Goal: Task Accomplishment & Management: Manage account settings

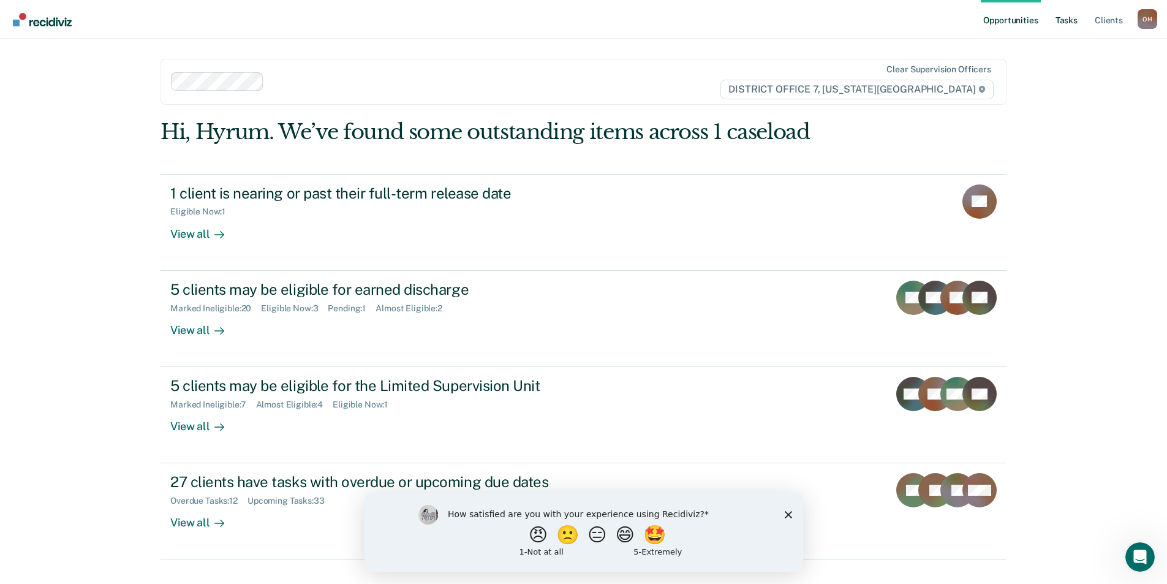
click at [1072, 28] on link "Tasks" at bounding box center [1066, 19] width 27 height 39
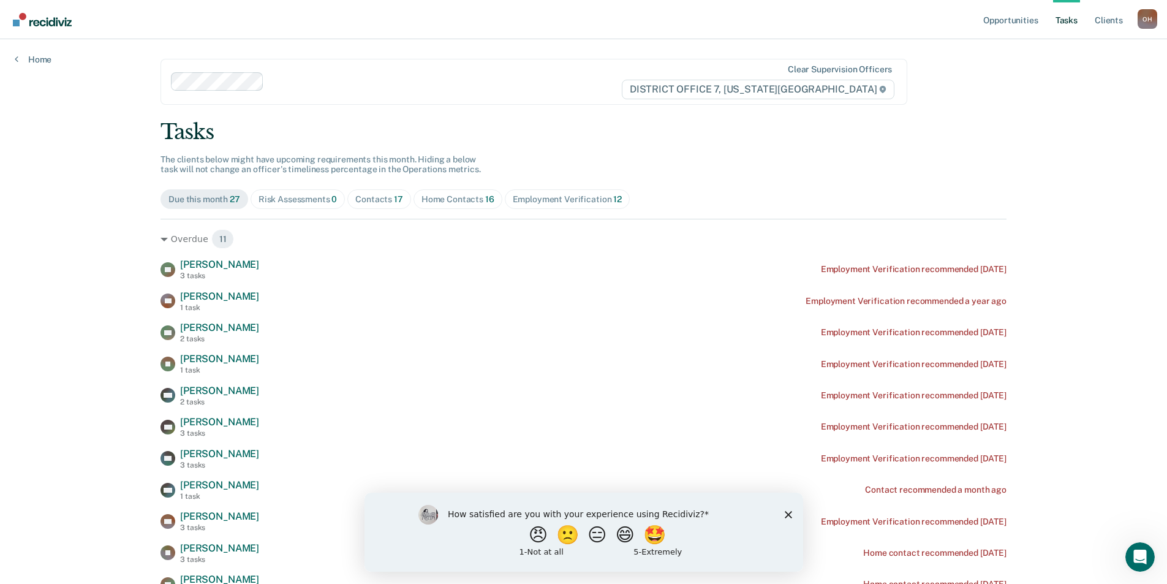
click at [437, 199] on div "Home Contacts 16" at bounding box center [457, 199] width 73 height 10
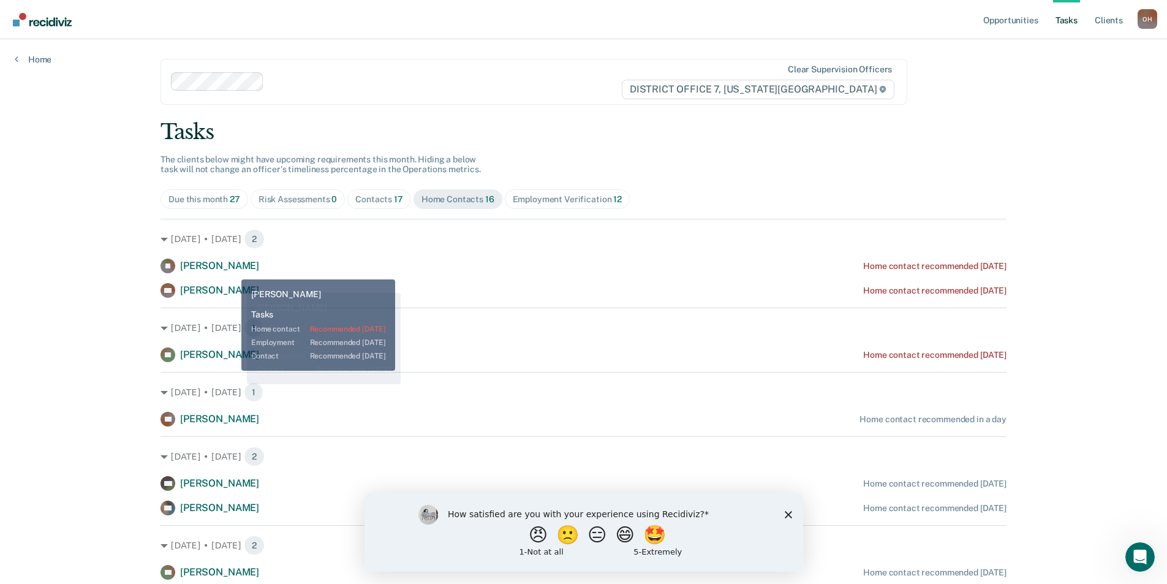
click at [232, 270] on span "[PERSON_NAME]" at bounding box center [219, 266] width 79 height 12
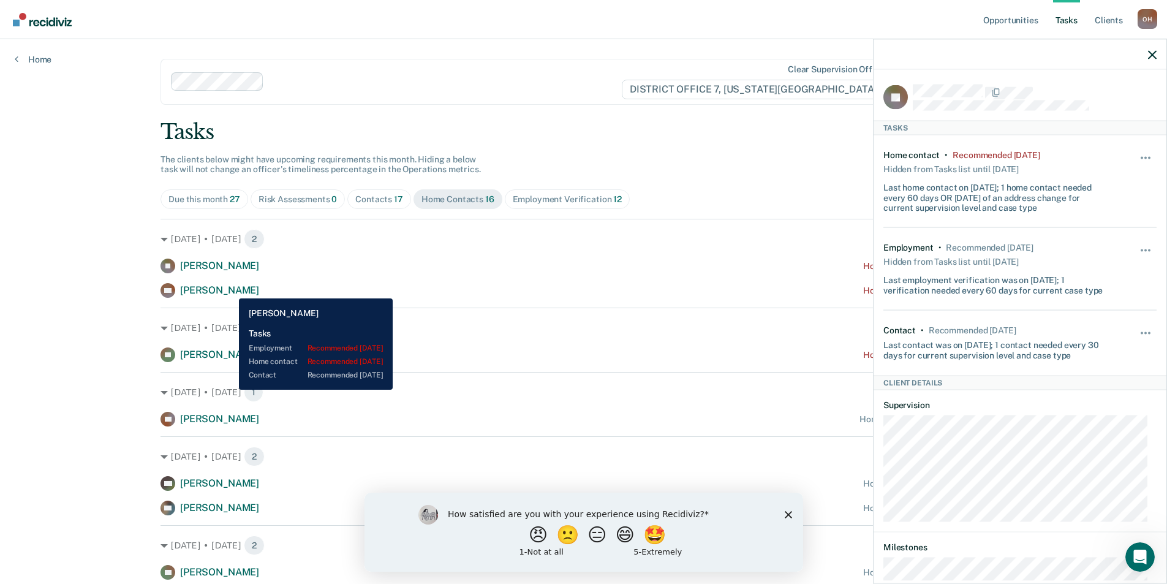
click at [230, 289] on span "[PERSON_NAME]" at bounding box center [219, 290] width 79 height 12
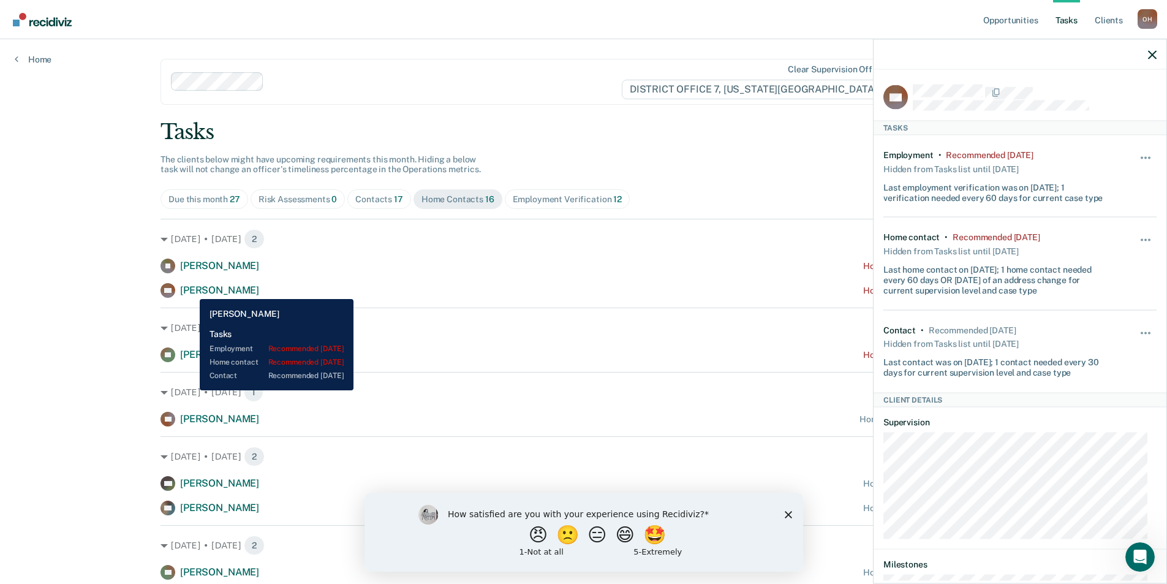
click at [191, 290] on span "[PERSON_NAME]" at bounding box center [219, 290] width 79 height 12
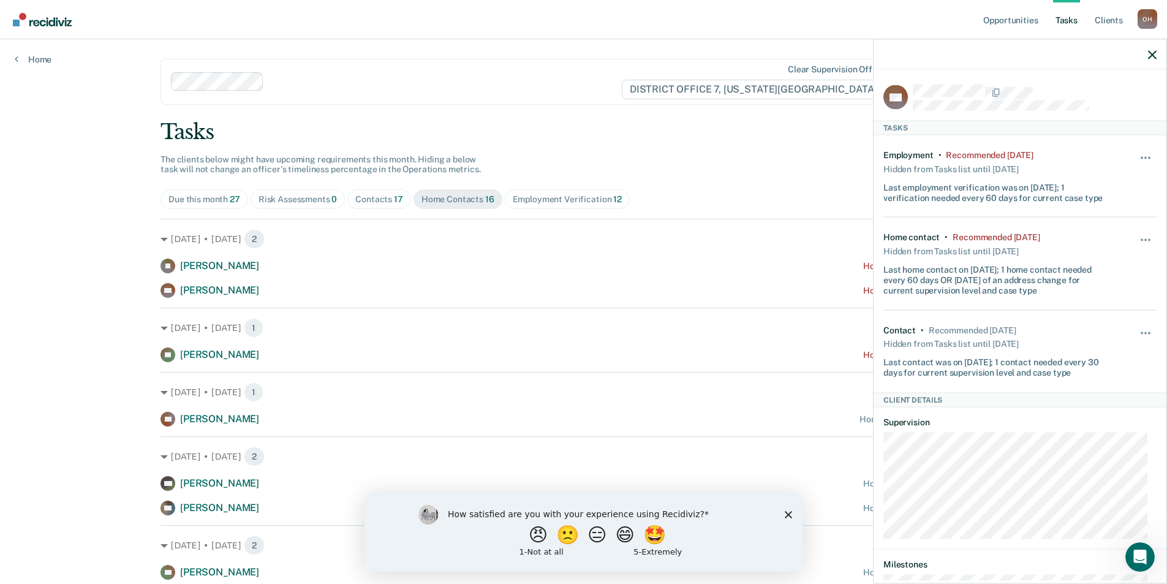
click at [1158, 62] on div at bounding box center [1020, 54] width 293 height 31
click at [1150, 57] on icon "button" at bounding box center [1152, 54] width 9 height 9
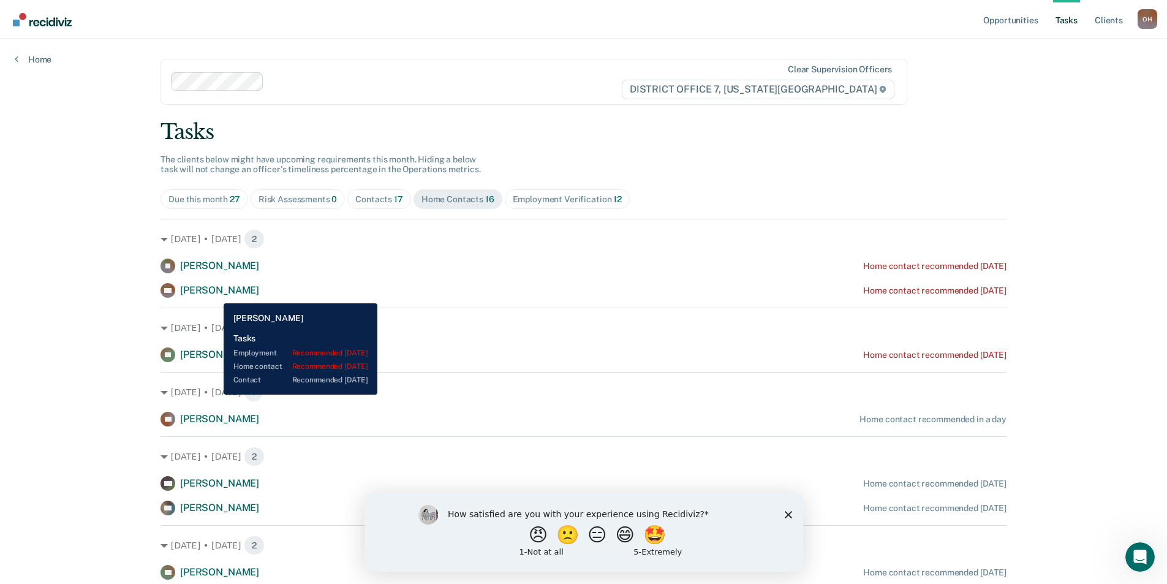
click at [214, 294] on span "[PERSON_NAME]" at bounding box center [219, 290] width 79 height 12
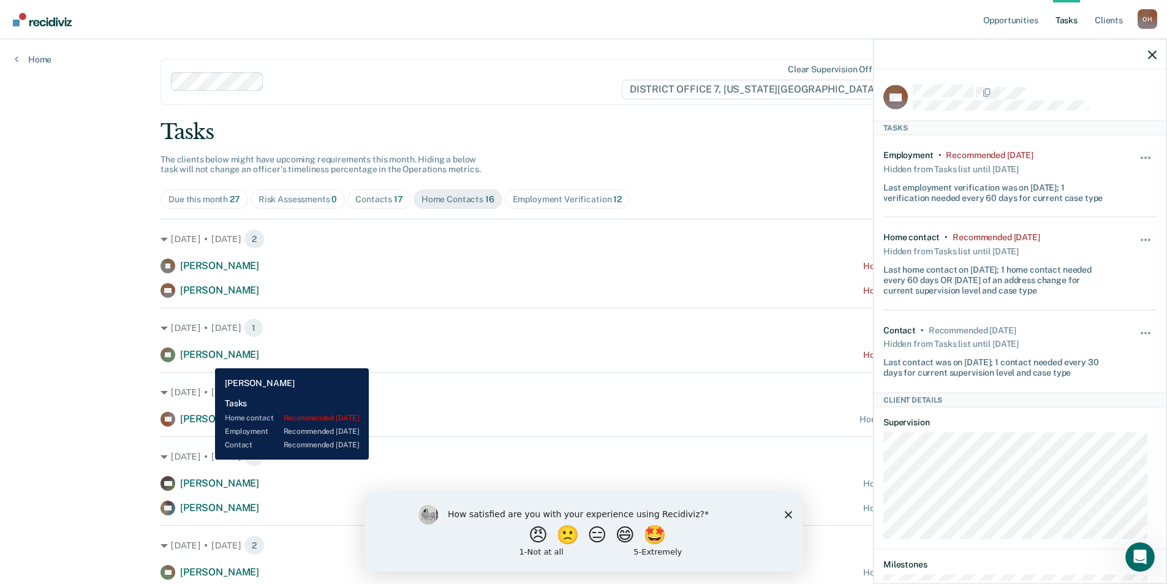
click at [206, 359] on span "[PERSON_NAME]" at bounding box center [219, 355] width 79 height 12
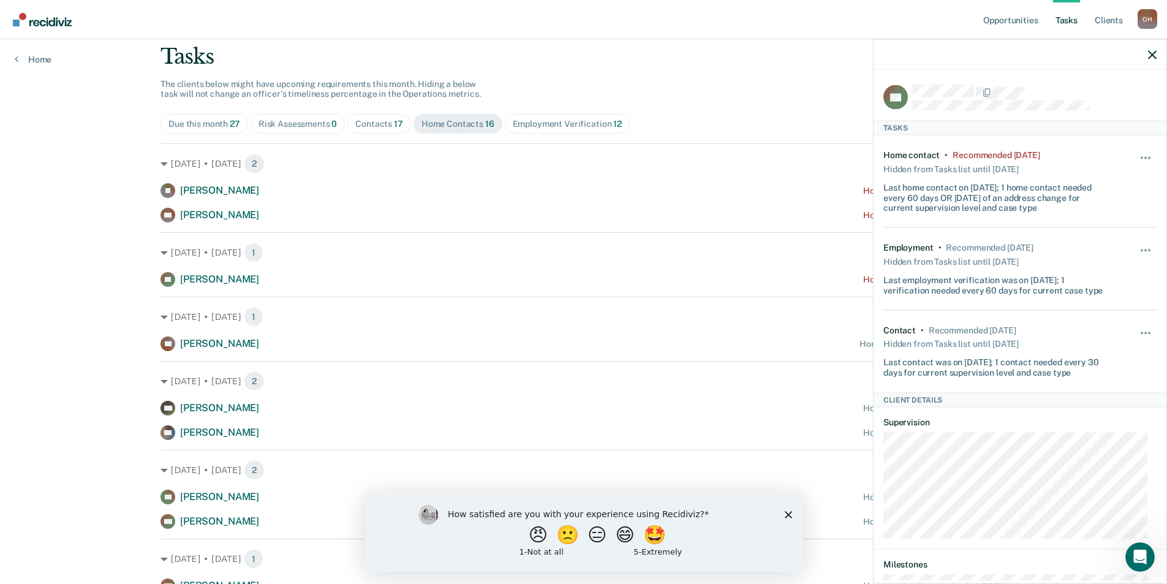
scroll to position [184, 0]
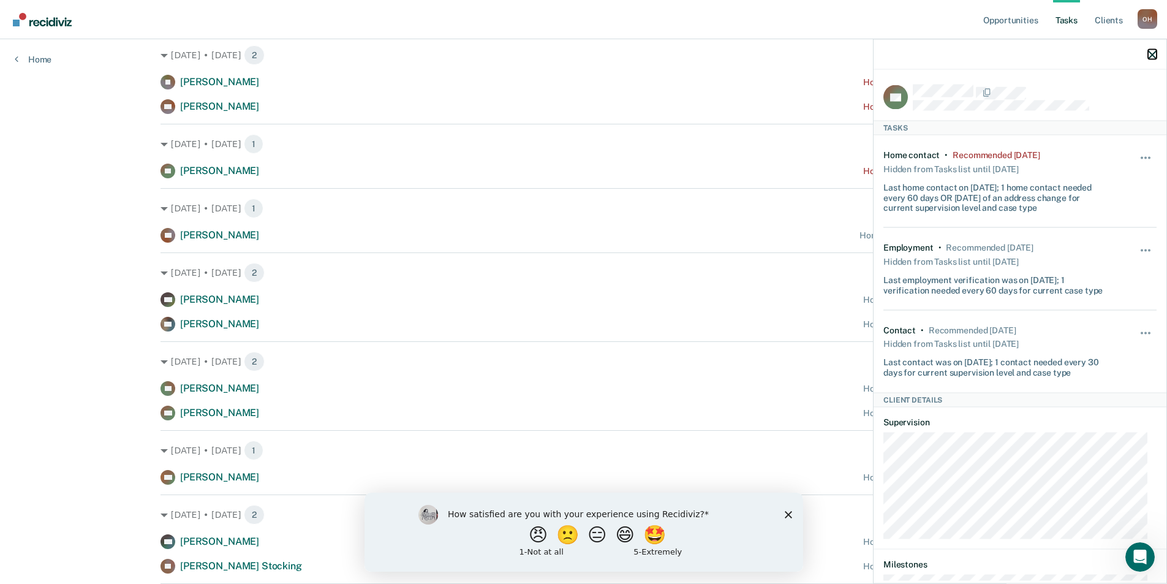
click at [1155, 58] on icon "button" at bounding box center [1152, 54] width 9 height 9
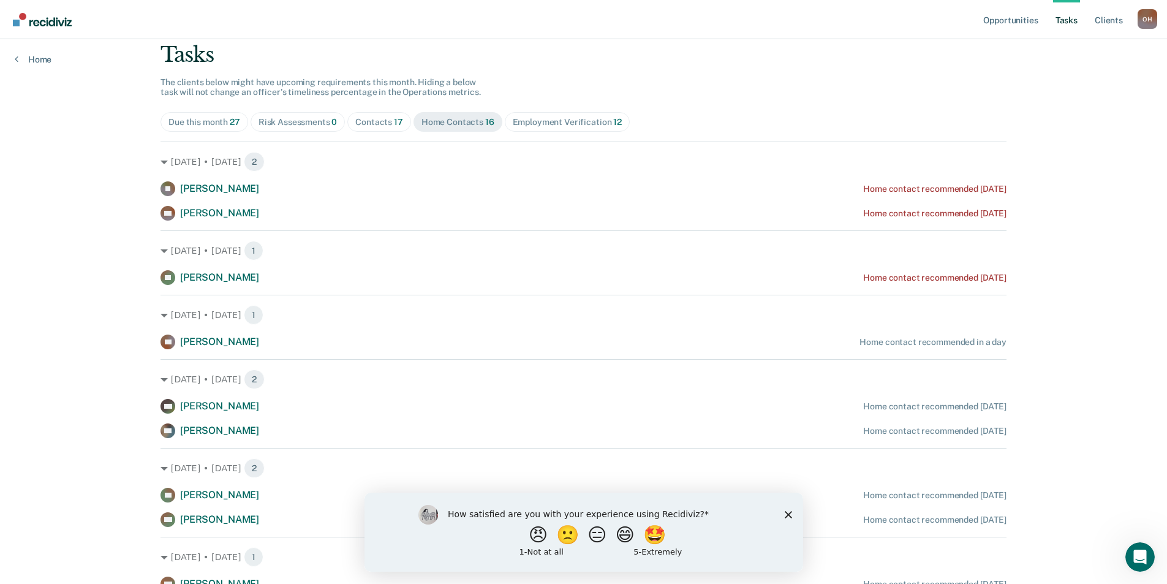
scroll to position [245, 0]
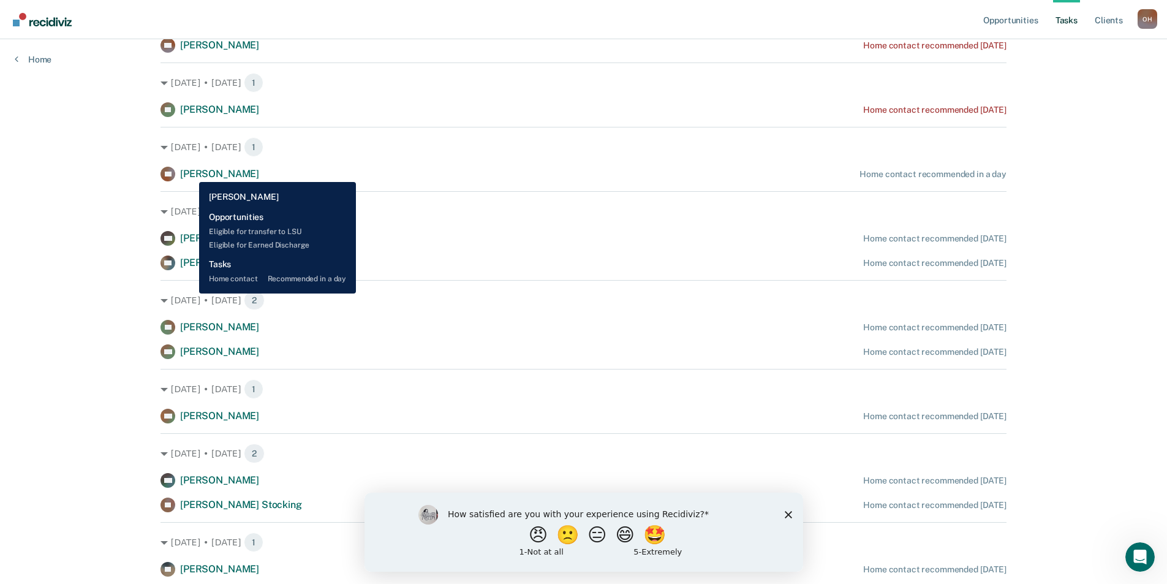
click at [190, 173] on span "[PERSON_NAME]" at bounding box center [219, 174] width 79 height 12
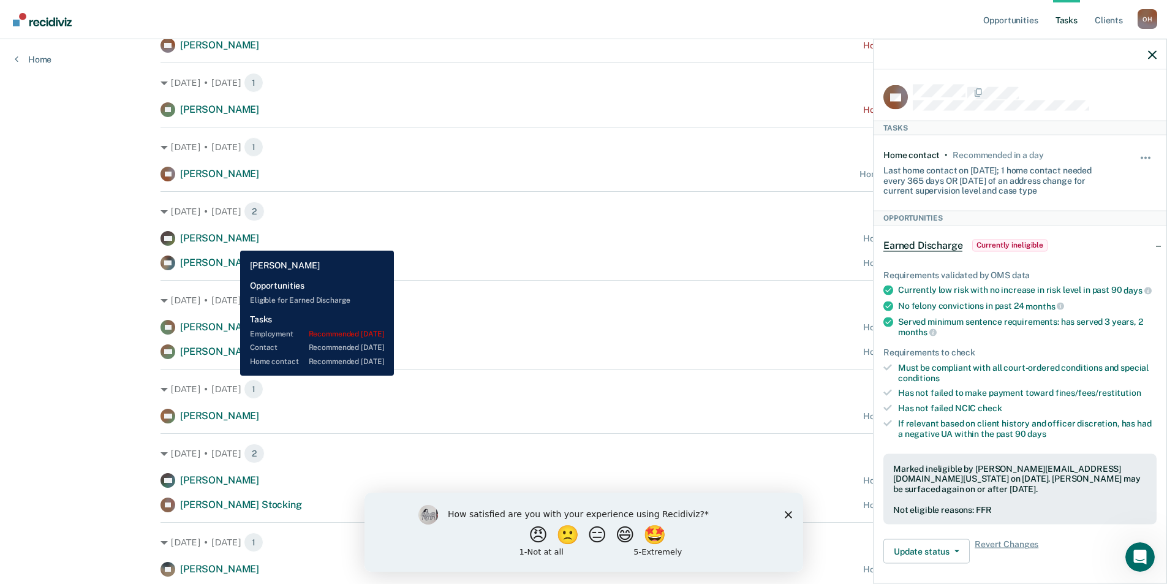
click at [231, 241] on span "[PERSON_NAME]" at bounding box center [219, 238] width 79 height 12
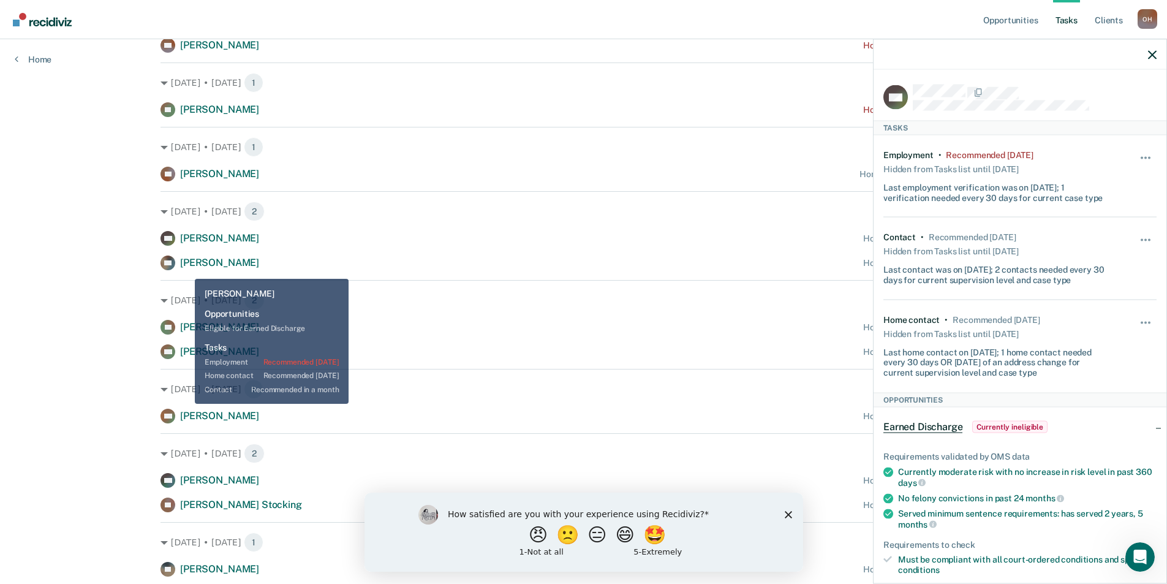
click at [188, 270] on div "TW [PERSON_NAME]" at bounding box center [209, 262] width 99 height 15
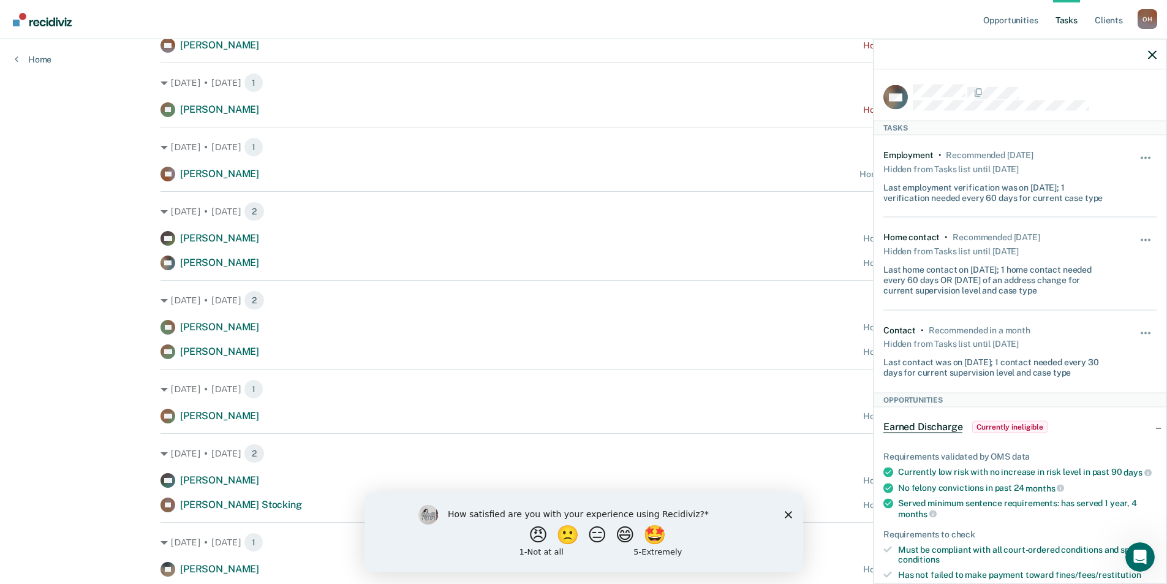
click at [1147, 53] on div at bounding box center [1020, 54] width 293 height 31
click at [1149, 53] on icon "button" at bounding box center [1152, 54] width 9 height 9
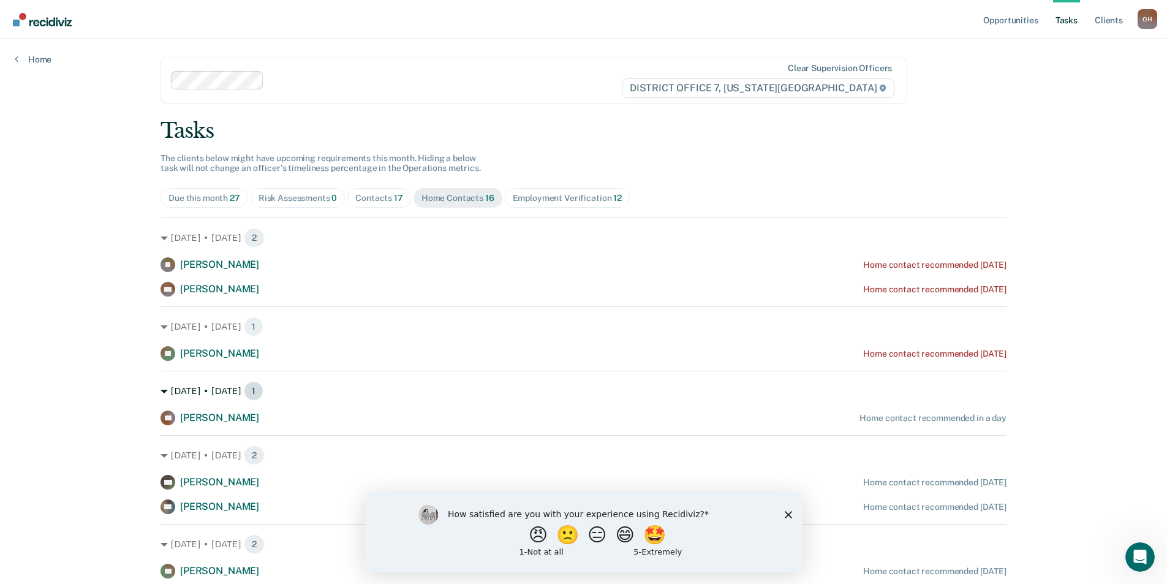
scroll to position [0, 0]
click at [347, 202] on span "Contacts 17" at bounding box center [379, 199] width 64 height 20
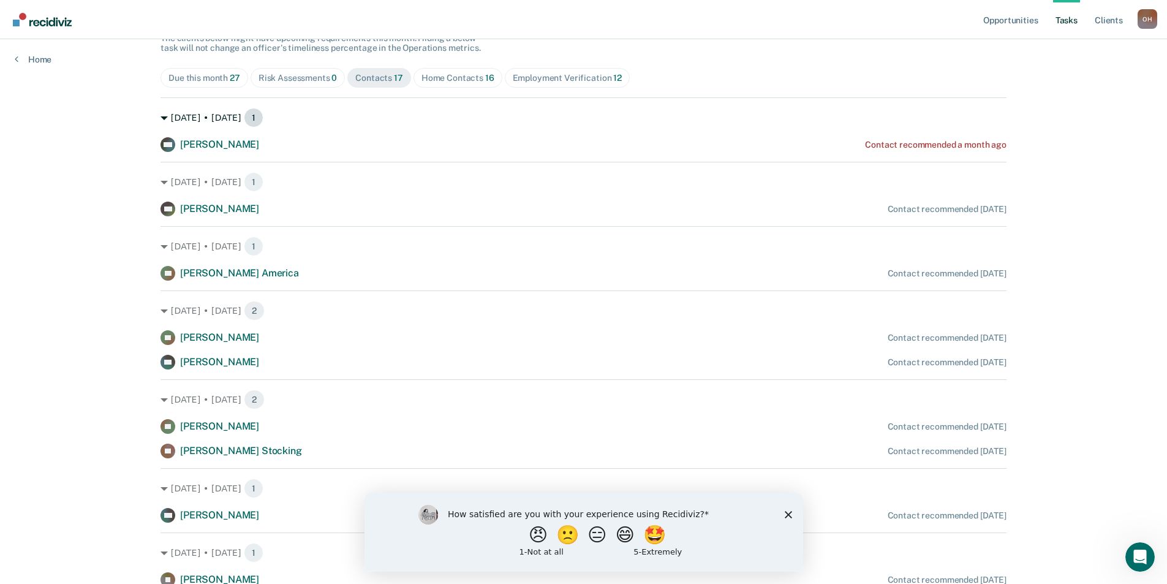
scroll to position [123, 0]
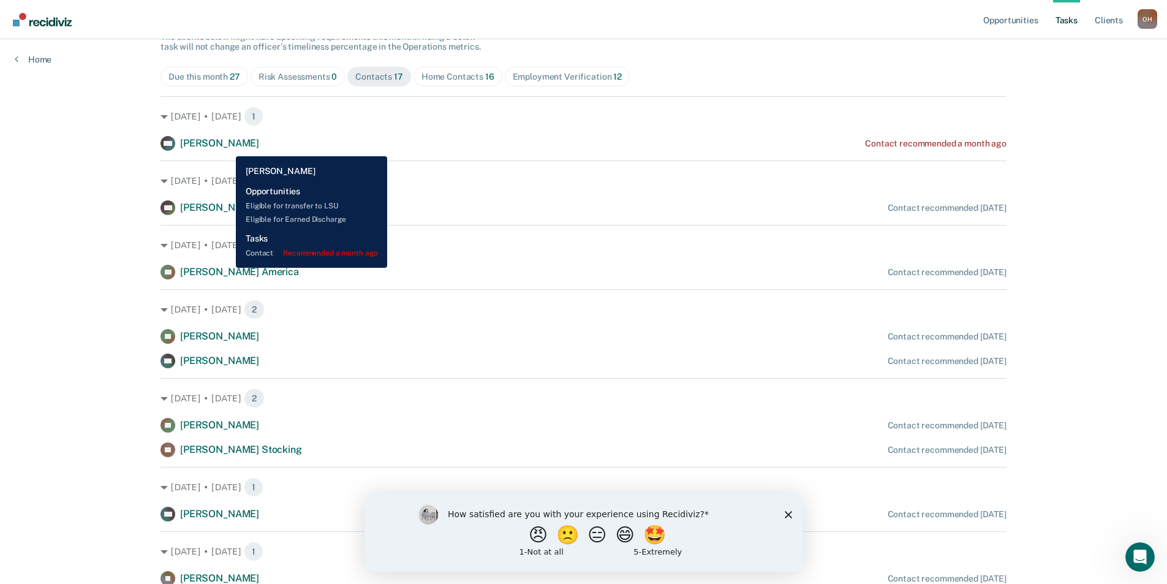
click at [227, 147] on span "[PERSON_NAME]" at bounding box center [219, 143] width 79 height 12
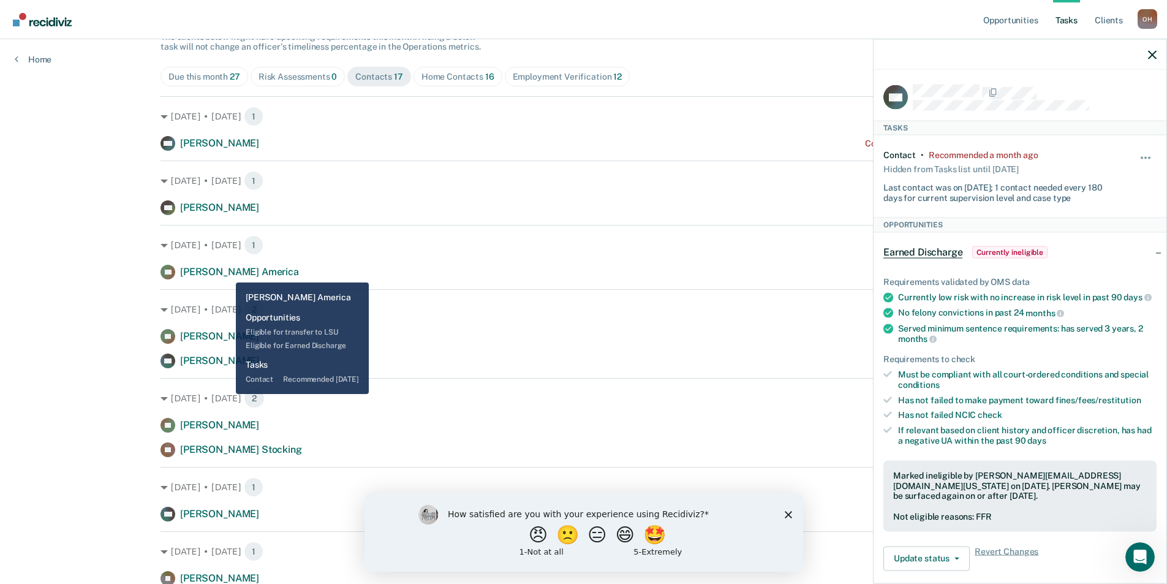
click at [227, 273] on span "[PERSON_NAME] America" at bounding box center [239, 272] width 119 height 12
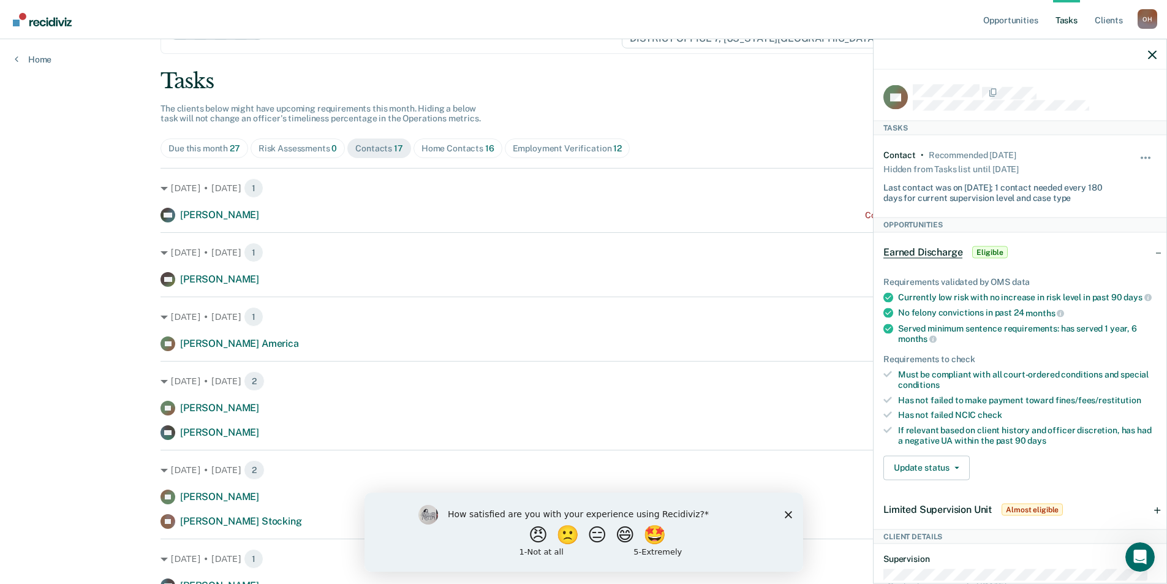
scroll to position [0, 0]
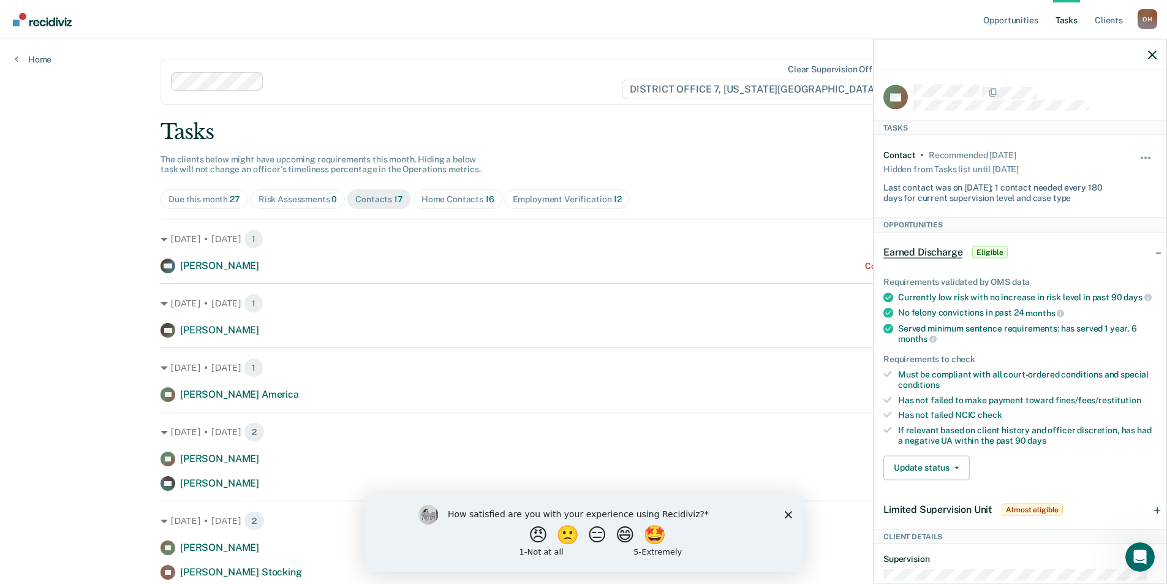
click at [422, 198] on div "Home Contacts 16" at bounding box center [457, 199] width 73 height 10
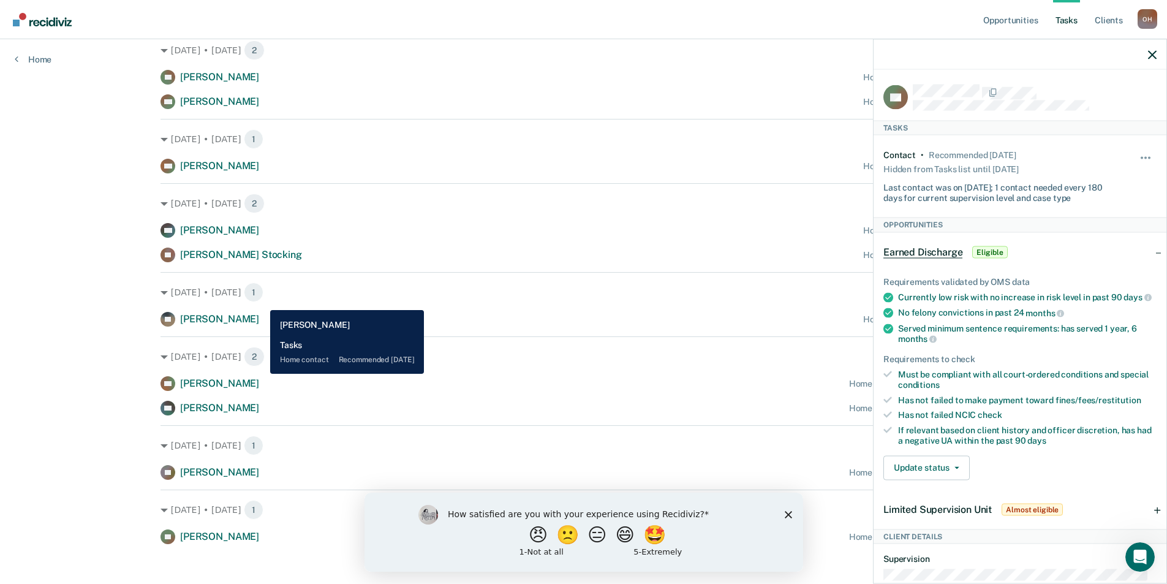
scroll to position [504, 0]
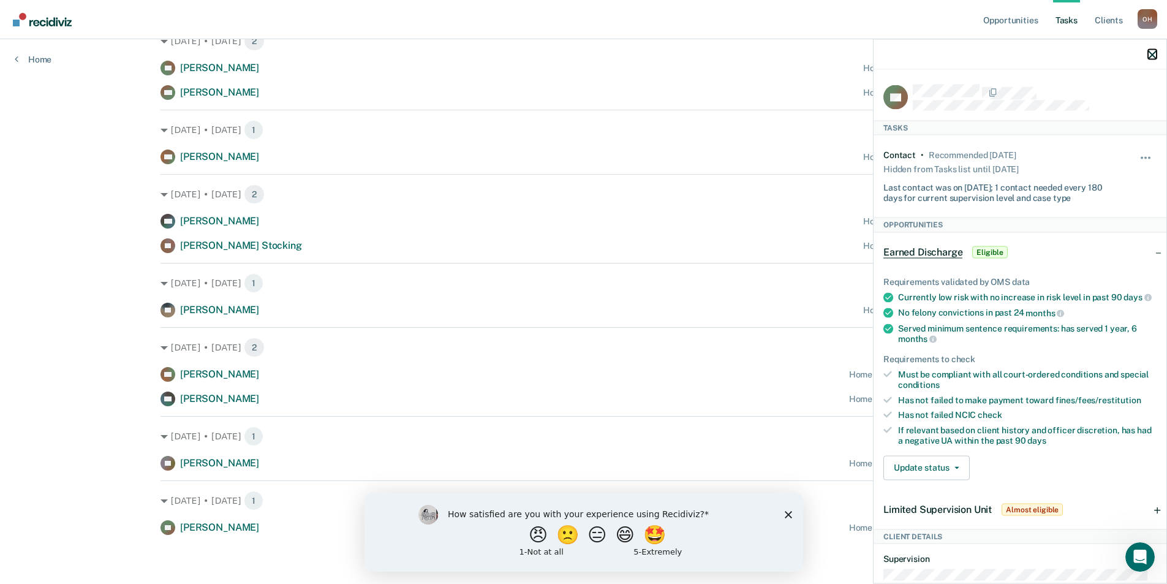
click at [1156, 52] on icon "button" at bounding box center [1152, 54] width 9 height 9
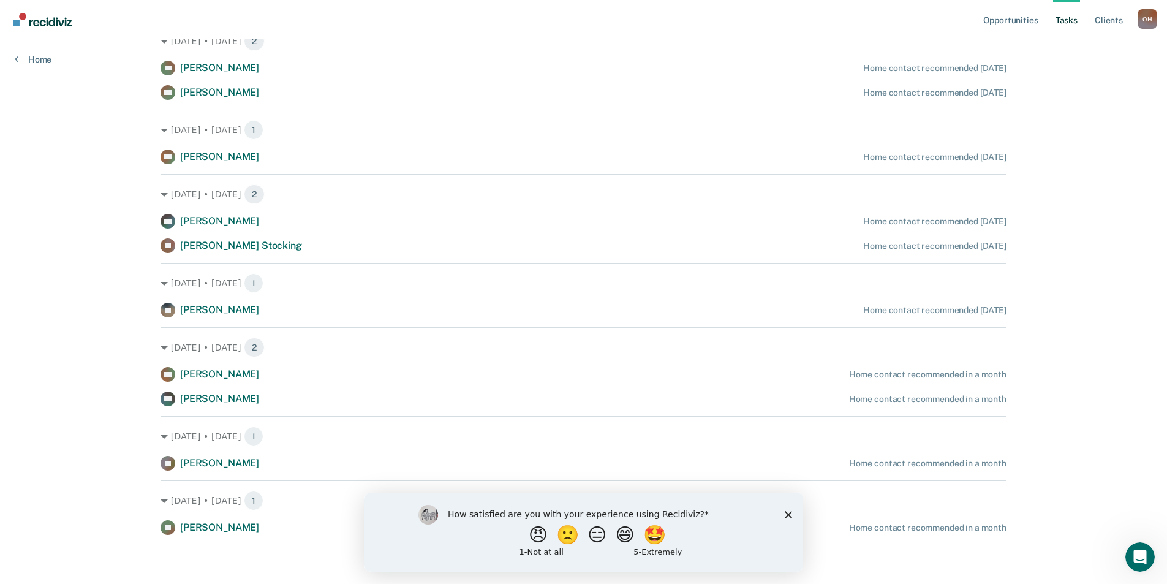
click at [58, 17] on img "Go to Recidiviz Home" at bounding box center [42, 19] width 59 height 13
